Goal: Task Accomplishment & Management: Use online tool/utility

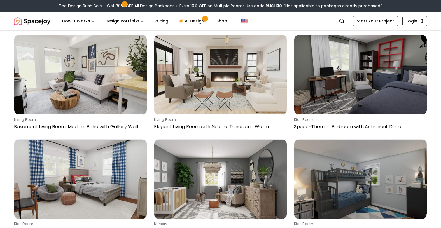
scroll to position [934, 0]
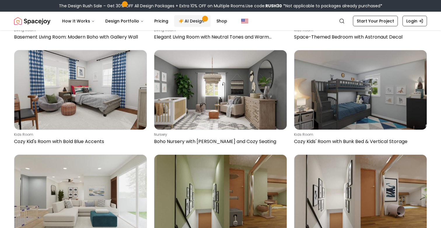
click at [187, 25] on link "AI Design" at bounding box center [192, 21] width 36 height 12
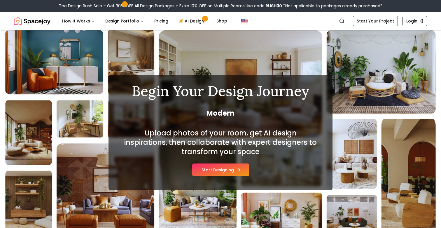
click at [213, 170] on button "Start Designing" at bounding box center [220, 170] width 57 height 13
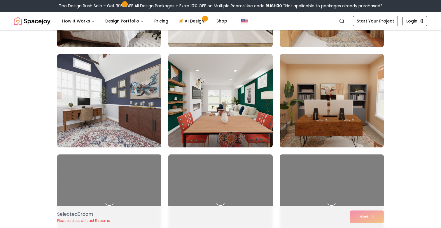
scroll to position [667, 0]
